Goal: Task Accomplishment & Management: Use online tool/utility

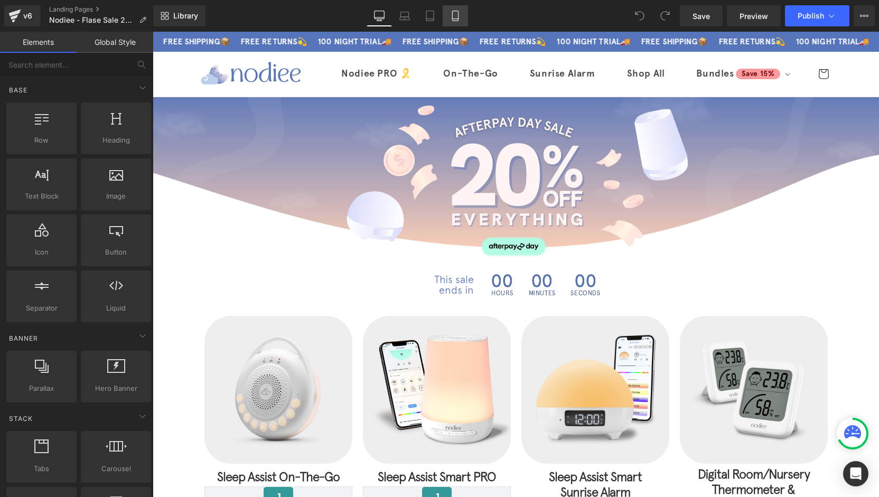
click at [457, 16] on icon at bounding box center [455, 16] width 11 height 11
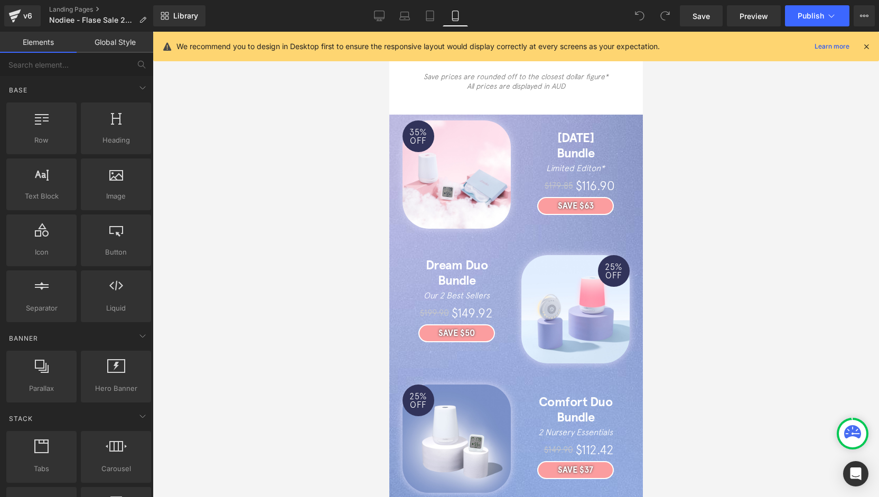
scroll to position [1833, 0]
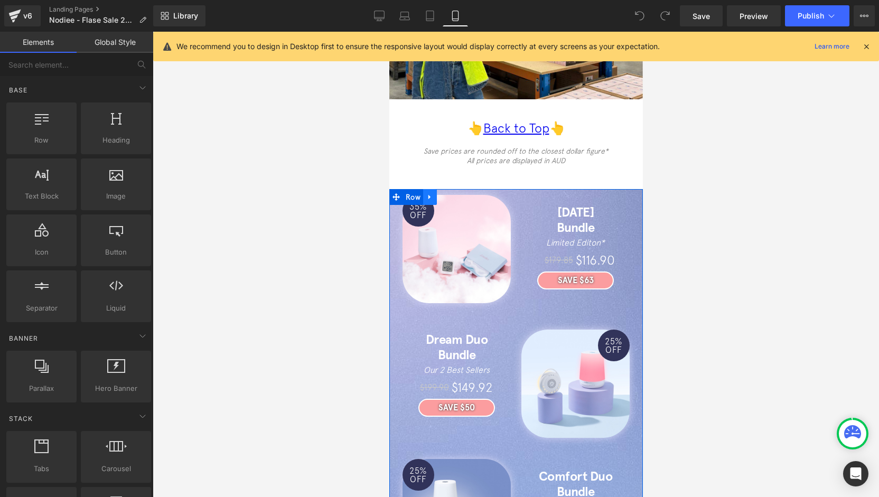
click at [429, 193] on icon at bounding box center [429, 197] width 7 height 8
click at [456, 193] on icon at bounding box center [456, 196] width 7 height 7
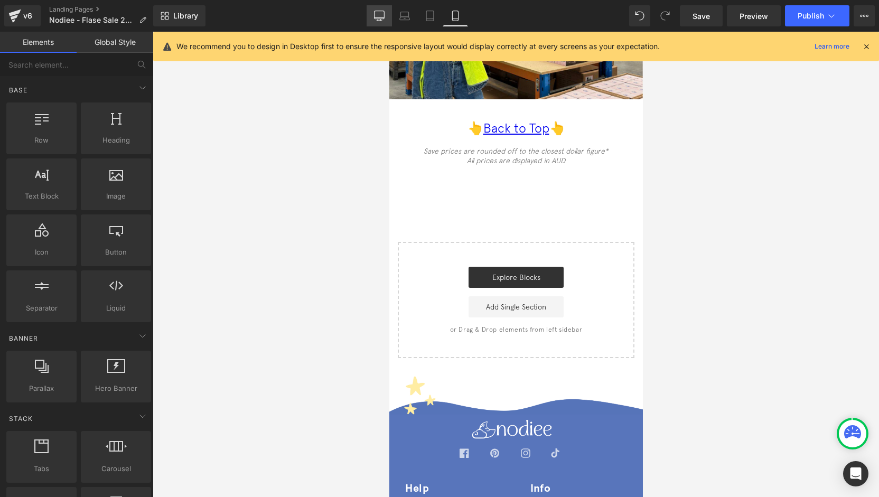
drag, startPoint x: 382, startPoint y: 19, endPoint x: 286, endPoint y: 63, distance: 105.8
click at [382, 19] on icon at bounding box center [379, 16] width 11 height 11
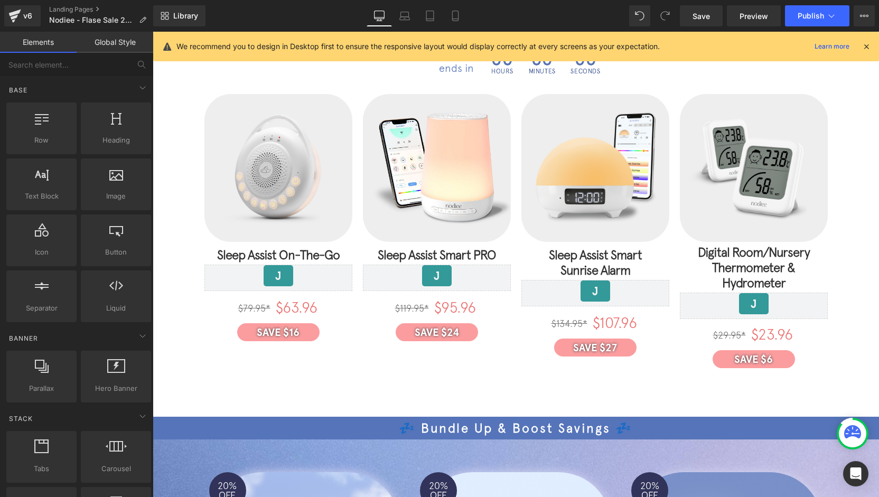
scroll to position [0, 0]
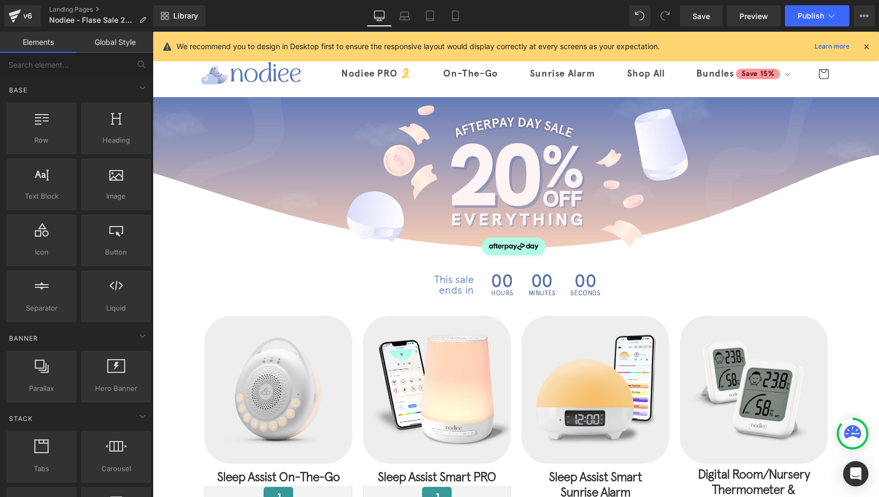
drag, startPoint x: 402, startPoint y: 19, endPoint x: 416, endPoint y: 29, distance: 16.7
click at [402, 18] on icon at bounding box center [404, 16] width 11 height 11
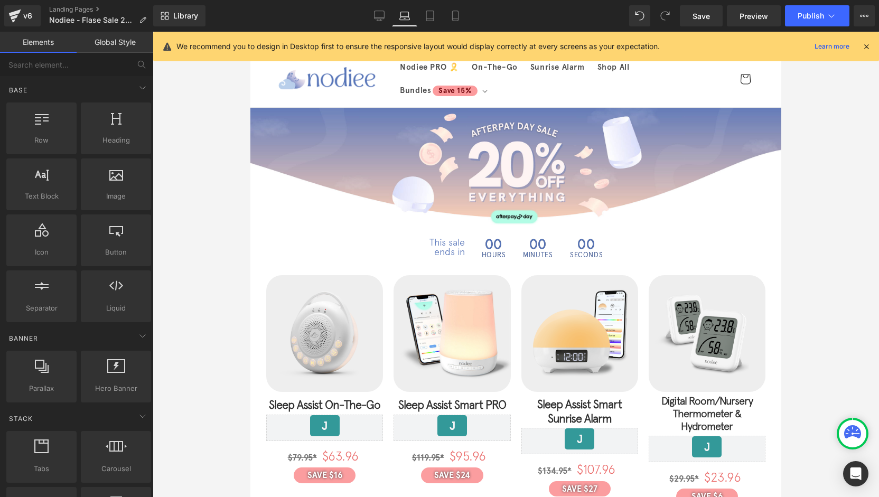
click at [430, 29] on div "Library Laptop Desktop Laptop Tablet Mobile Save Preview Publish Scheduled View…" at bounding box center [516, 16] width 726 height 32
click at [432, 23] on link "Tablet" at bounding box center [429, 15] width 25 height 21
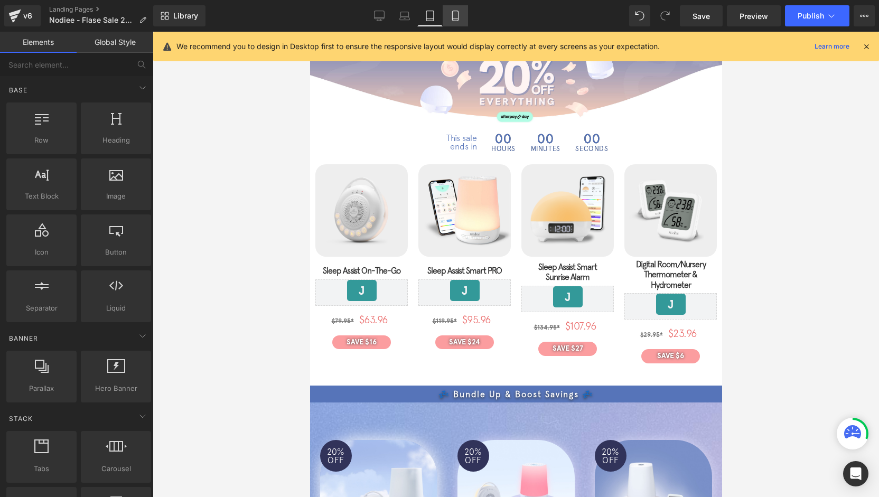
drag, startPoint x: 449, startPoint y: 20, endPoint x: 442, endPoint y: 22, distance: 7.2
click at [448, 21] on link "Mobile" at bounding box center [454, 15] width 25 height 21
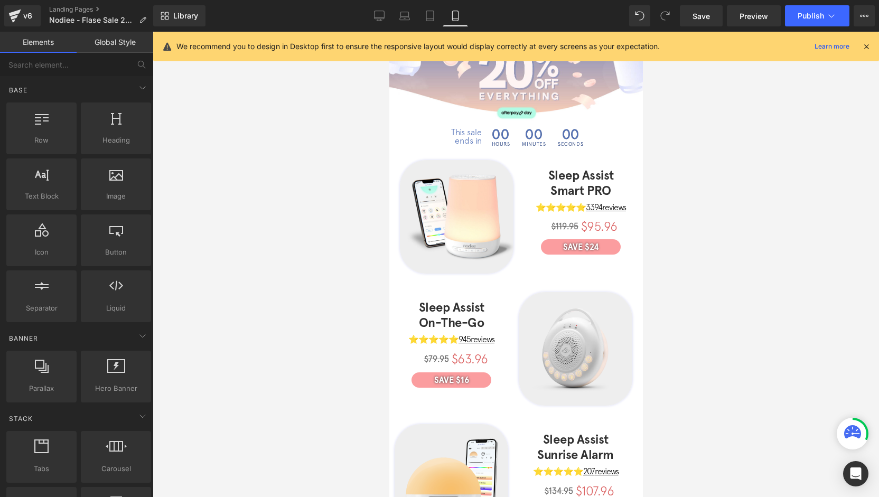
scroll to position [52, 0]
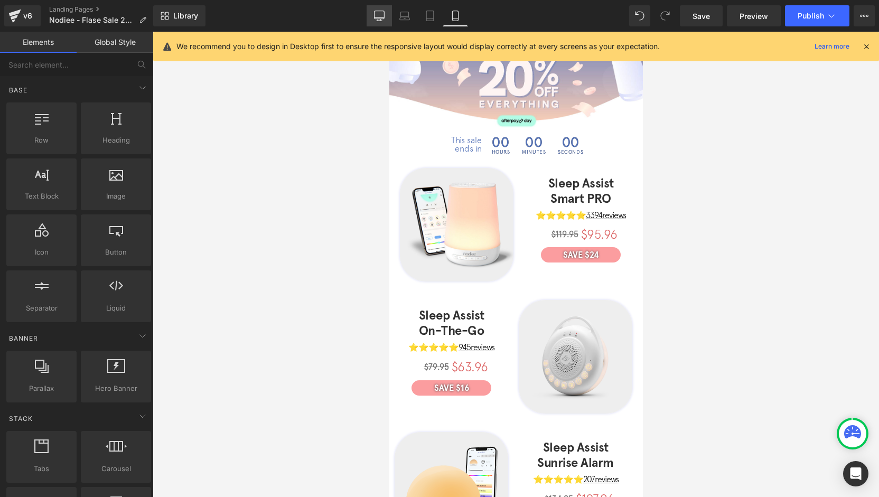
click at [382, 15] on icon at bounding box center [379, 16] width 11 height 11
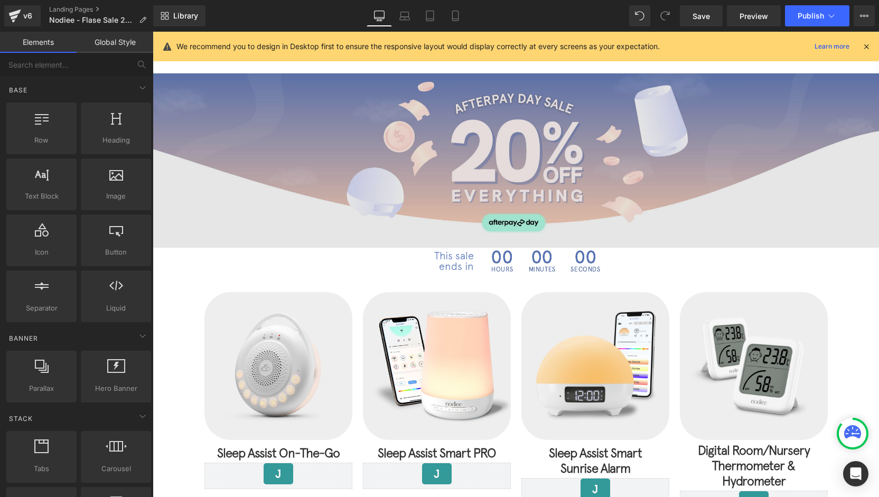
scroll to position [0, 0]
